Goal: Task Accomplishment & Management: Manage account settings

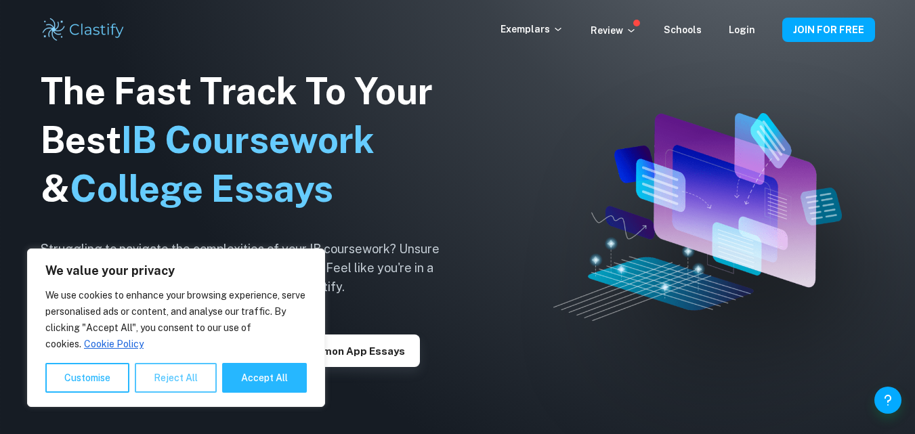
click at [184, 379] on button "Reject All" at bounding box center [176, 378] width 82 height 30
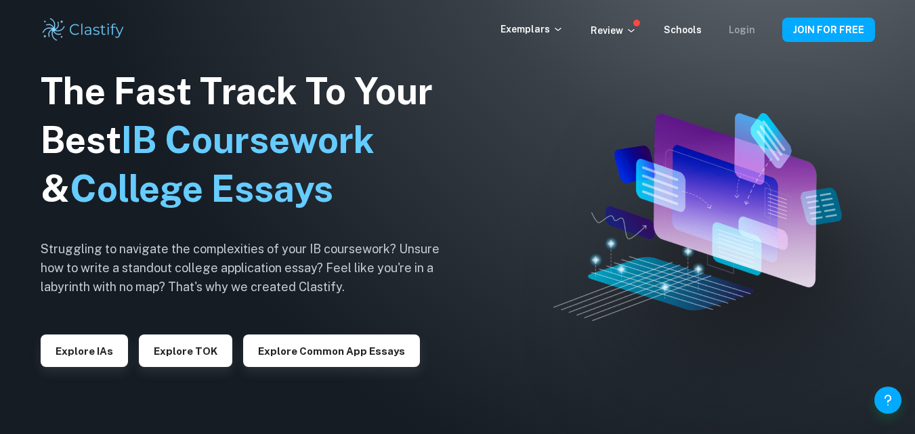
click at [738, 27] on link "Login" at bounding box center [742, 29] width 26 height 11
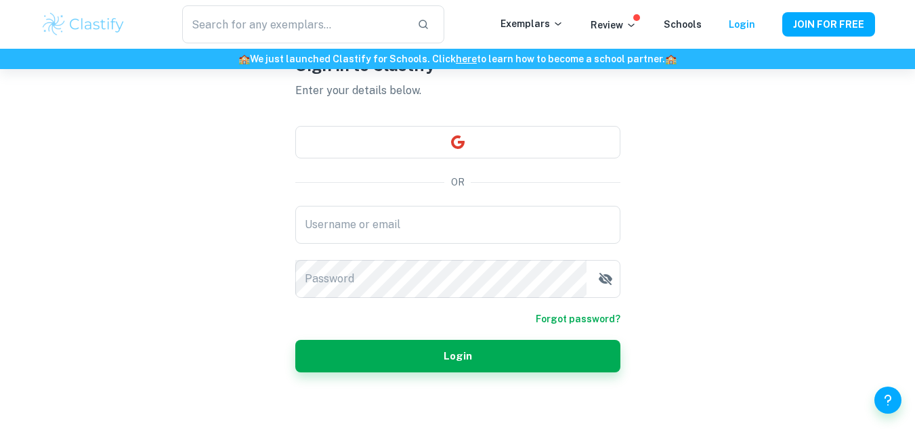
scroll to position [85, 0]
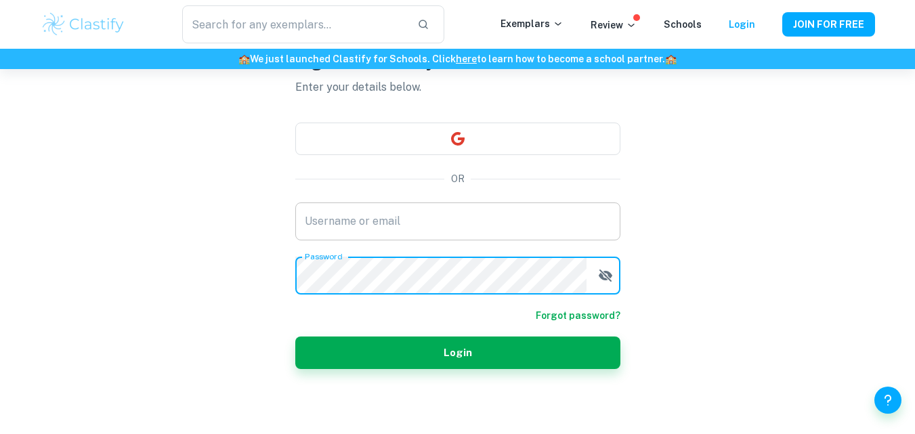
click at [425, 222] on input "Username or email" at bounding box center [457, 222] width 325 height 38
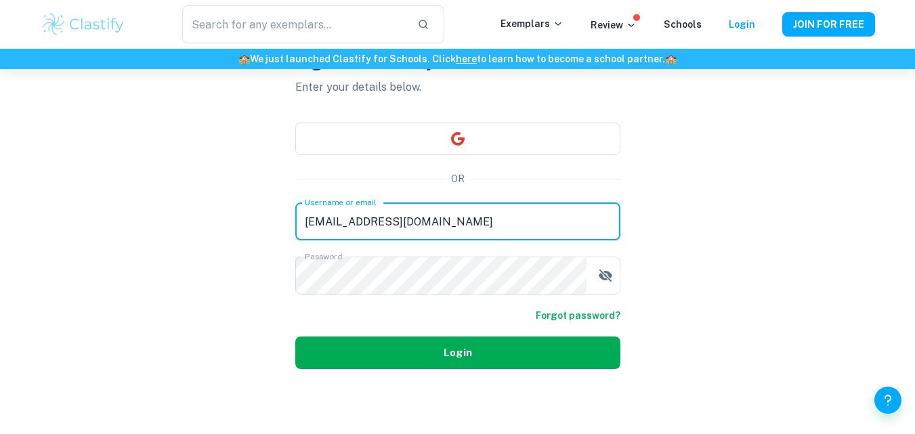
type input "onlineaccounts@asm.ac.ma"
click at [444, 357] on button "Login" at bounding box center [457, 353] width 325 height 33
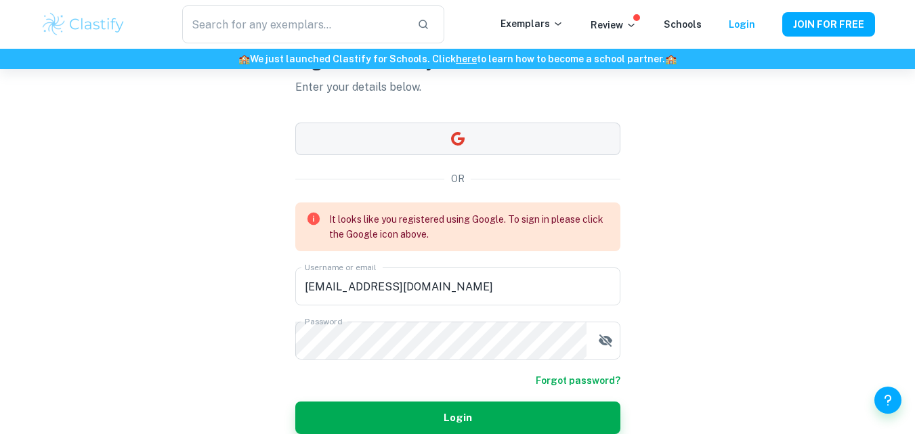
click at [475, 136] on button "button" at bounding box center [457, 139] width 325 height 33
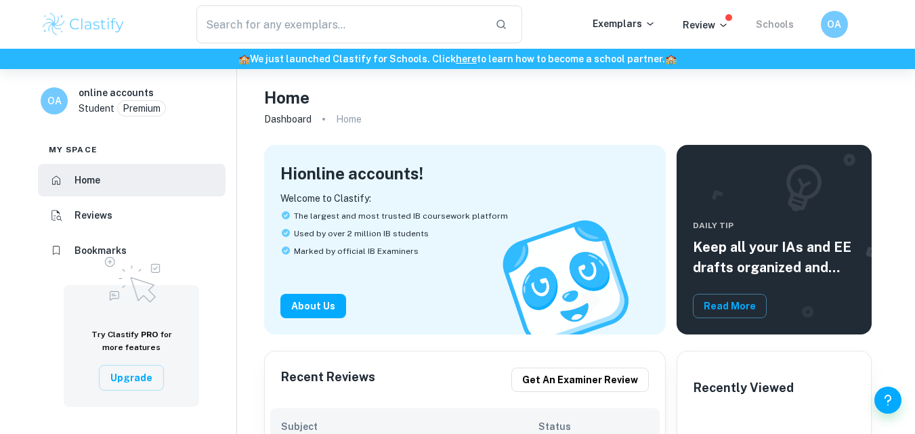
click at [780, 22] on link "Schools" at bounding box center [775, 24] width 38 height 11
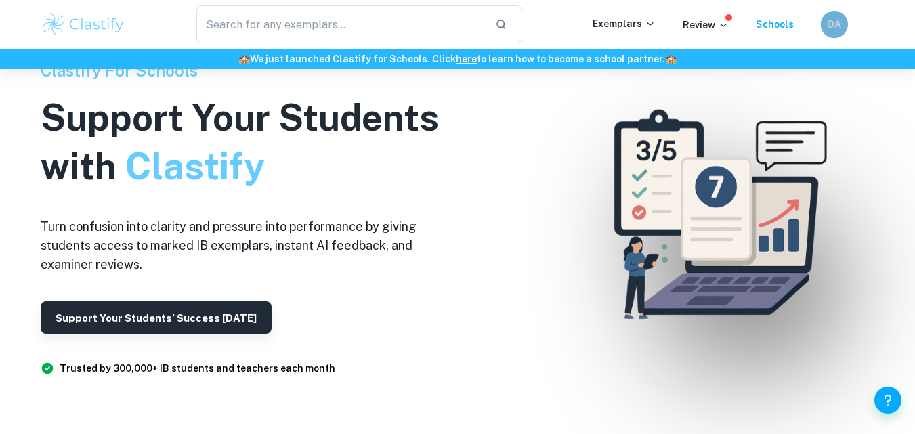
click at [837, 33] on div "OA" at bounding box center [833, 24] width 27 height 27
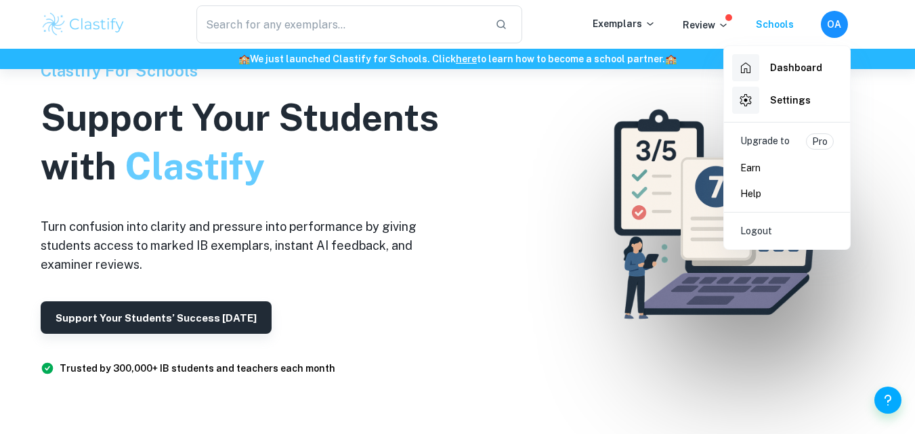
click at [793, 95] on h6 "Settings" at bounding box center [790, 100] width 41 height 15
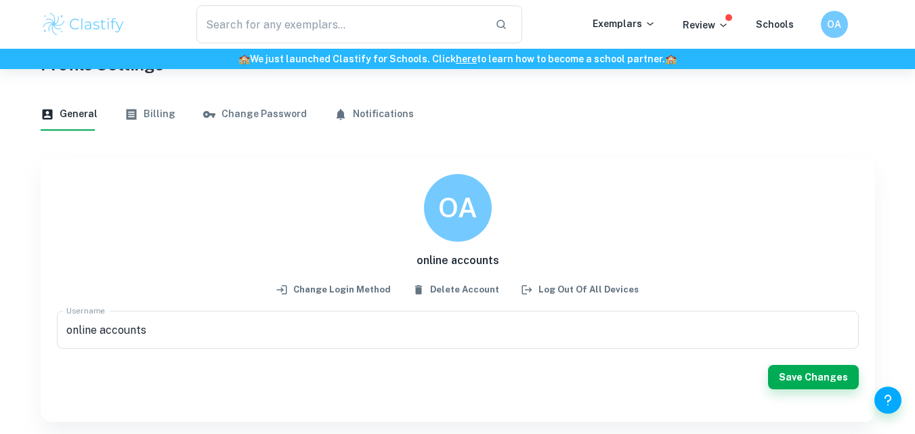
scroll to position [68, 0]
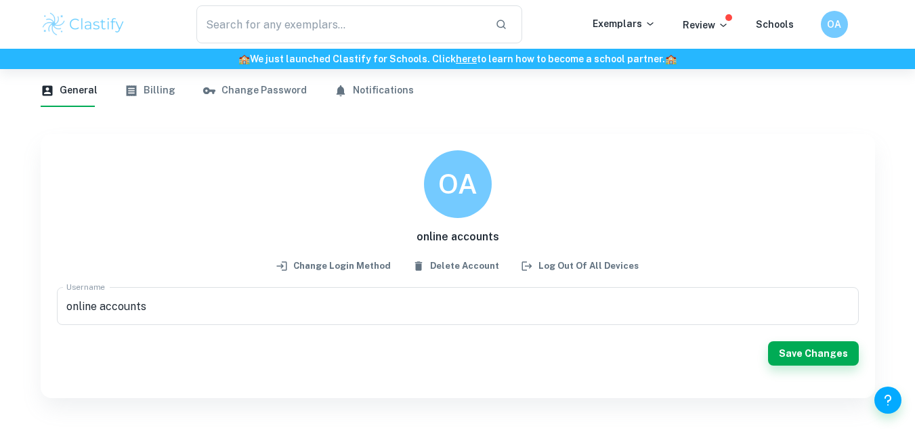
click at [138, 85] on button "Billing" at bounding box center [150, 91] width 51 height 33
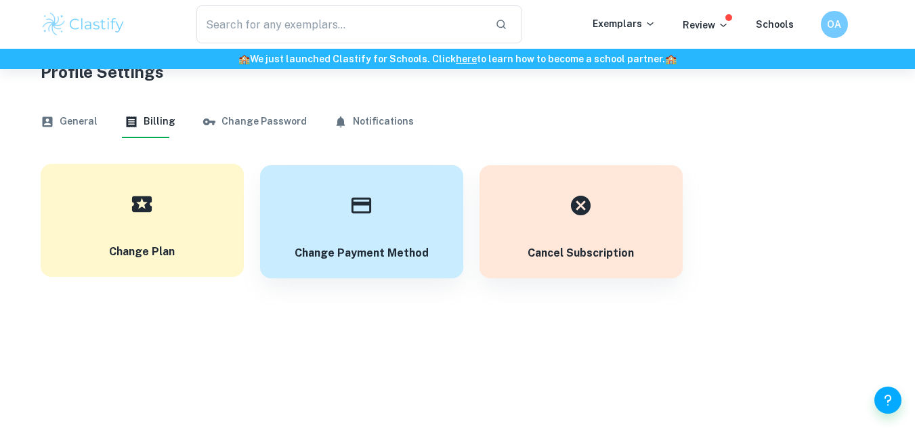
scroll to position [69, 0]
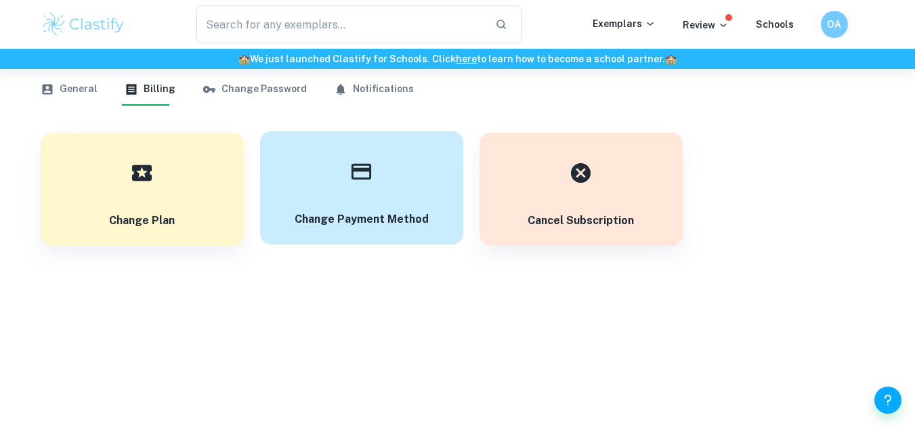
click at [315, 195] on button "Change payment method" at bounding box center [361, 187] width 203 height 113
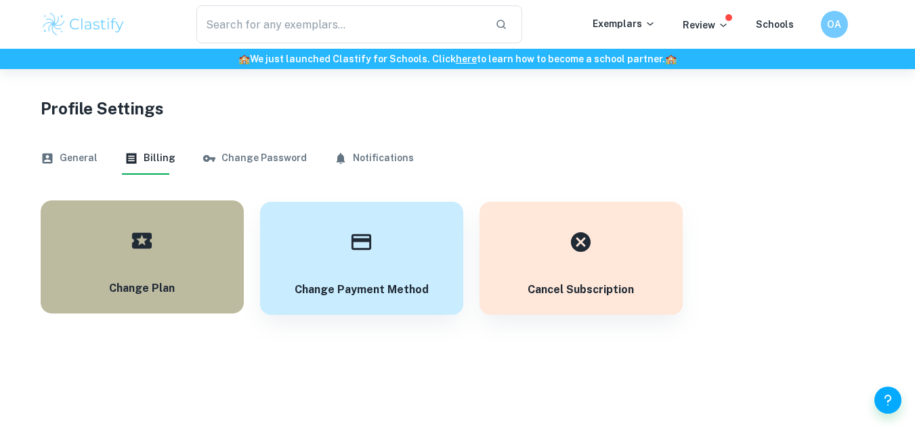
click at [175, 261] on button "Change Plan" at bounding box center [142, 257] width 203 height 113
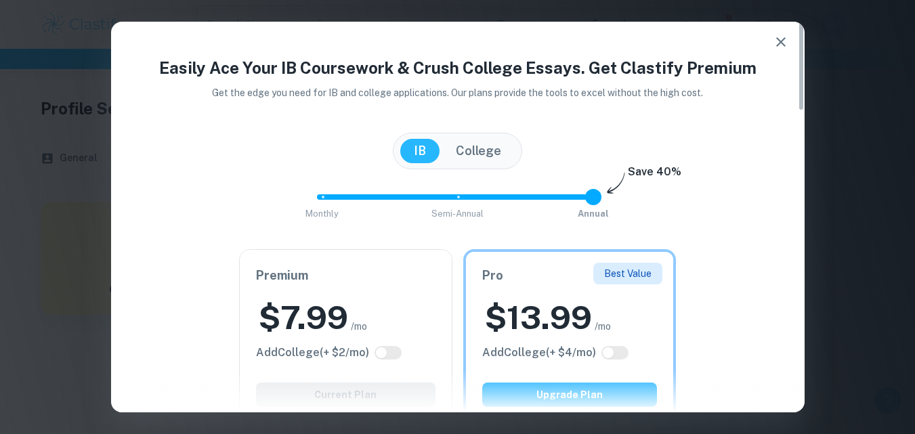
click at [782, 44] on icon "button" at bounding box center [780, 41] width 9 height 9
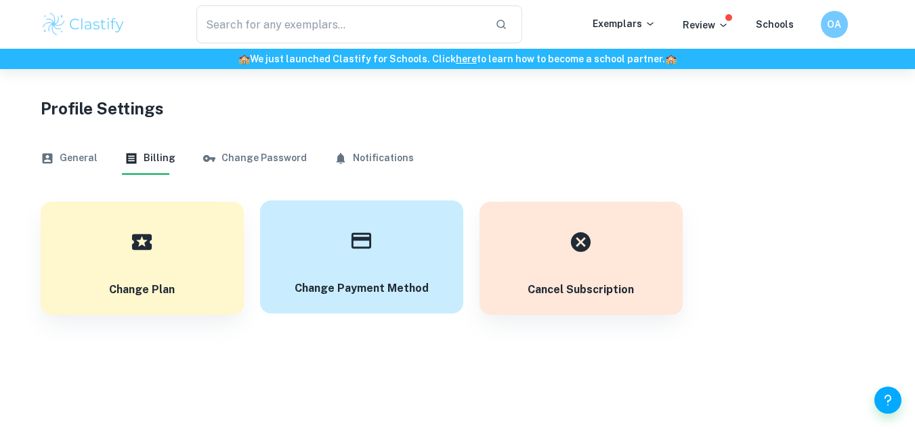
click at [395, 237] on button "Change payment method" at bounding box center [361, 257] width 203 height 113
click at [364, 163] on button "Notifications" at bounding box center [374, 158] width 80 height 33
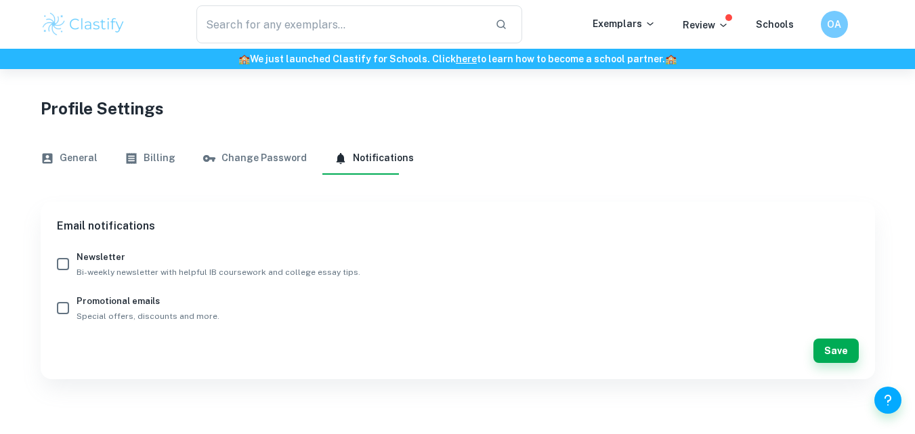
click at [85, 157] on button "General" at bounding box center [69, 158] width 57 height 33
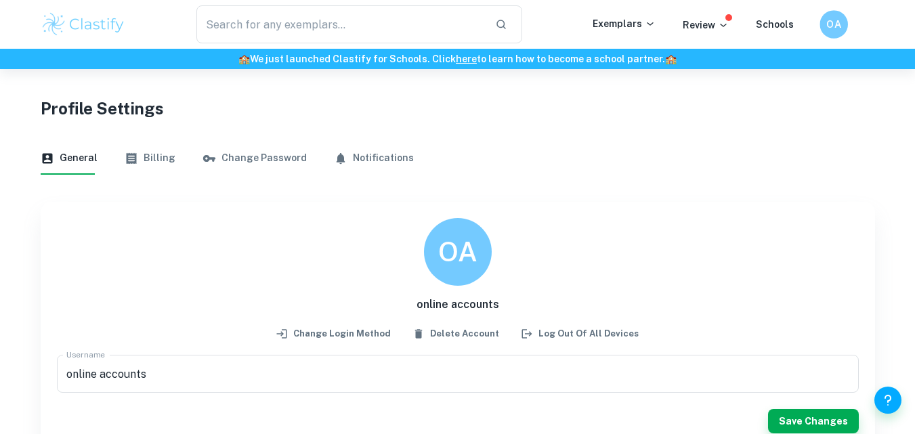
click at [833, 28] on h6 "OA" at bounding box center [834, 25] width 16 height 16
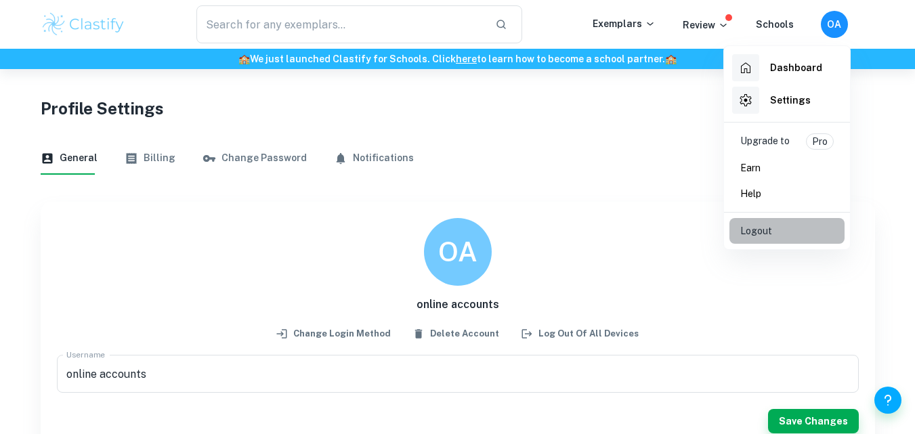
click at [765, 226] on p "Logout" at bounding box center [756, 231] width 32 height 15
